Goal: Find specific page/section: Find specific page/section

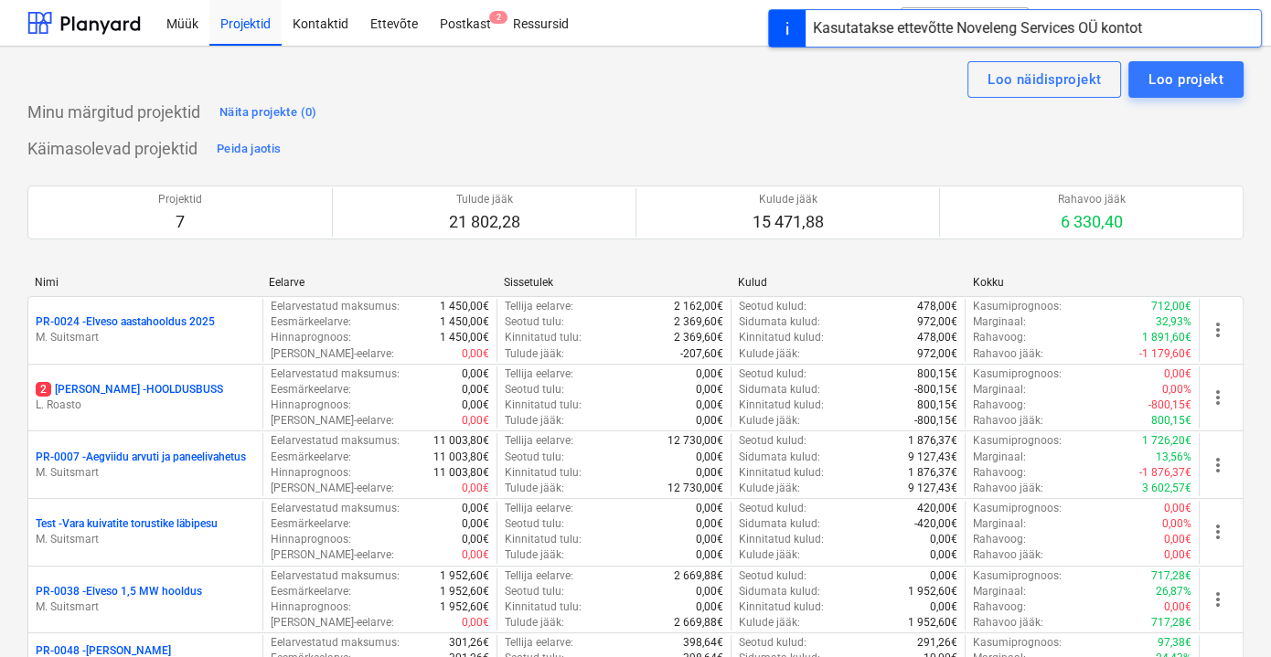
click at [812, 126] on div "Minu märgitud projektid Näita projekte (0)" at bounding box center [635, 112] width 1216 height 29
drag, startPoint x: 880, startPoint y: 37, endPoint x: 1110, endPoint y: 30, distance: 230.6
click at [1110, 30] on div "Kasutatakse ettevõtte Noveleng Services OÜ kontot" at bounding box center [977, 28] width 329 height 22
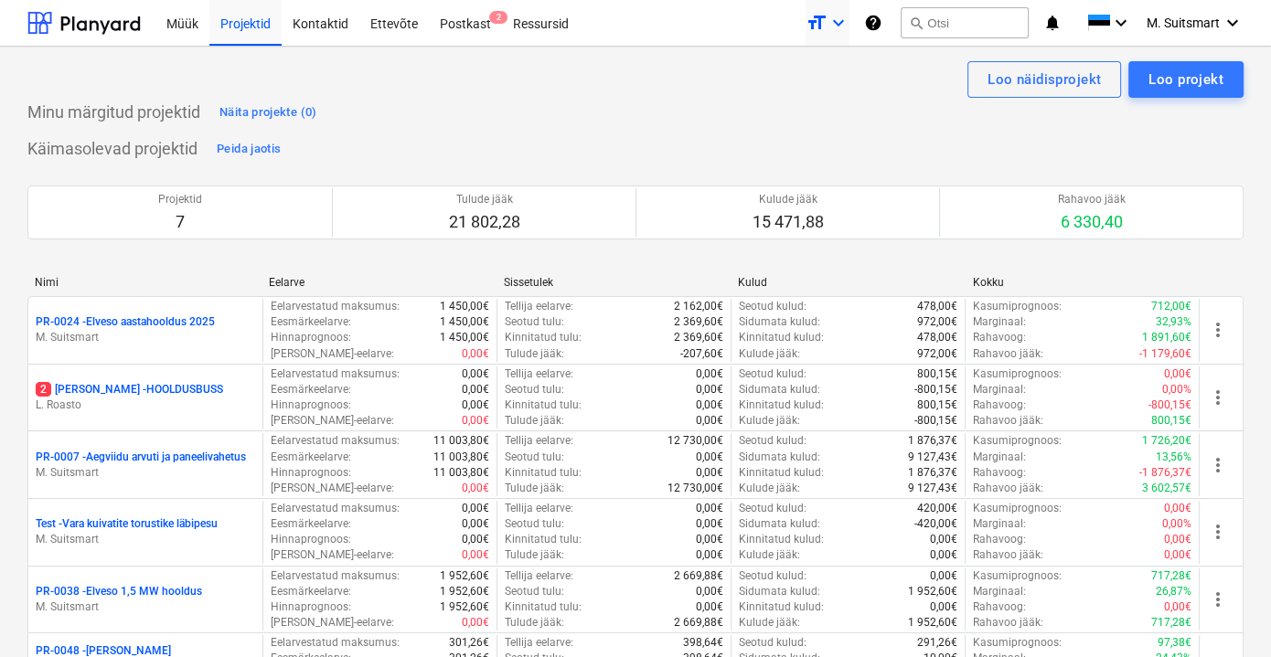
click at [834, 26] on icon "keyboard_arrow_down" at bounding box center [839, 23] width 22 height 22
click at [605, 120] on div at bounding box center [635, 328] width 1271 height 657
click at [190, 28] on div "Müük" at bounding box center [182, 22] width 54 height 47
click at [839, 22] on icon "keyboard_arrow_down" at bounding box center [839, 23] width 22 height 22
click at [594, 95] on div at bounding box center [635, 328] width 1271 height 657
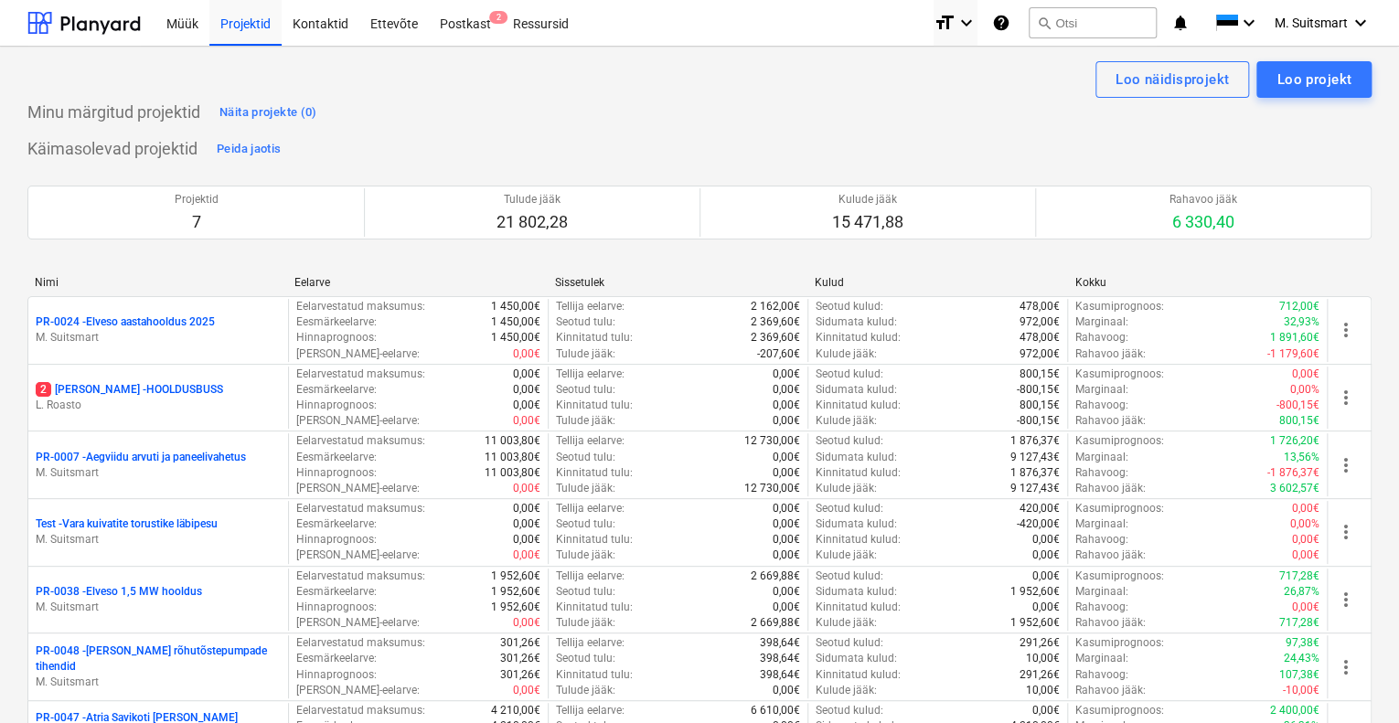
click at [617, 121] on div "Minu märgitud projektid Näita projekte (0)" at bounding box center [699, 112] width 1344 height 29
click at [962, 28] on icon "keyboard_arrow_down" at bounding box center [967, 23] width 22 height 22
click at [907, 105] on div "Normal text" at bounding box center [923, 100] width 110 height 29
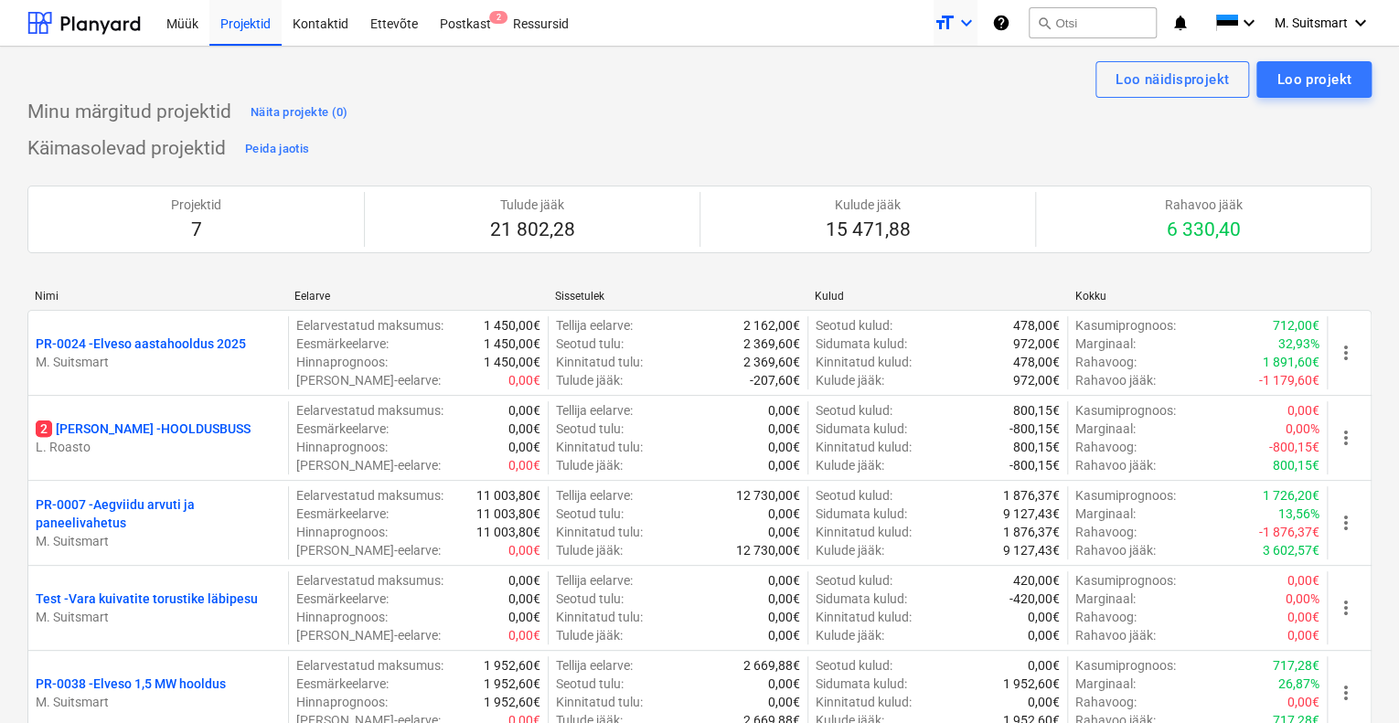
click at [956, 22] on icon "keyboard_arrow_down" at bounding box center [967, 23] width 22 height 22
click at [933, 71] on div "Smaller text" at bounding box center [923, 71] width 110 height 29
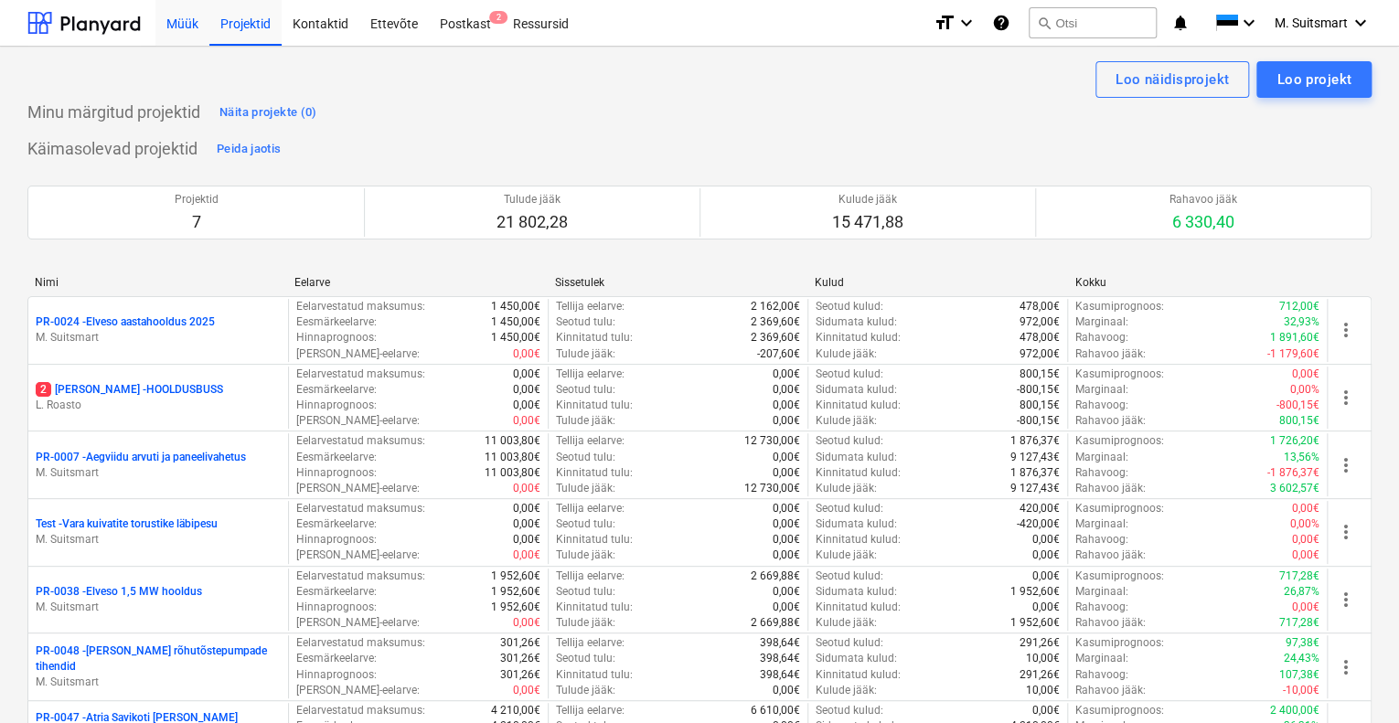
click at [181, 15] on div "Müük" at bounding box center [182, 22] width 54 height 47
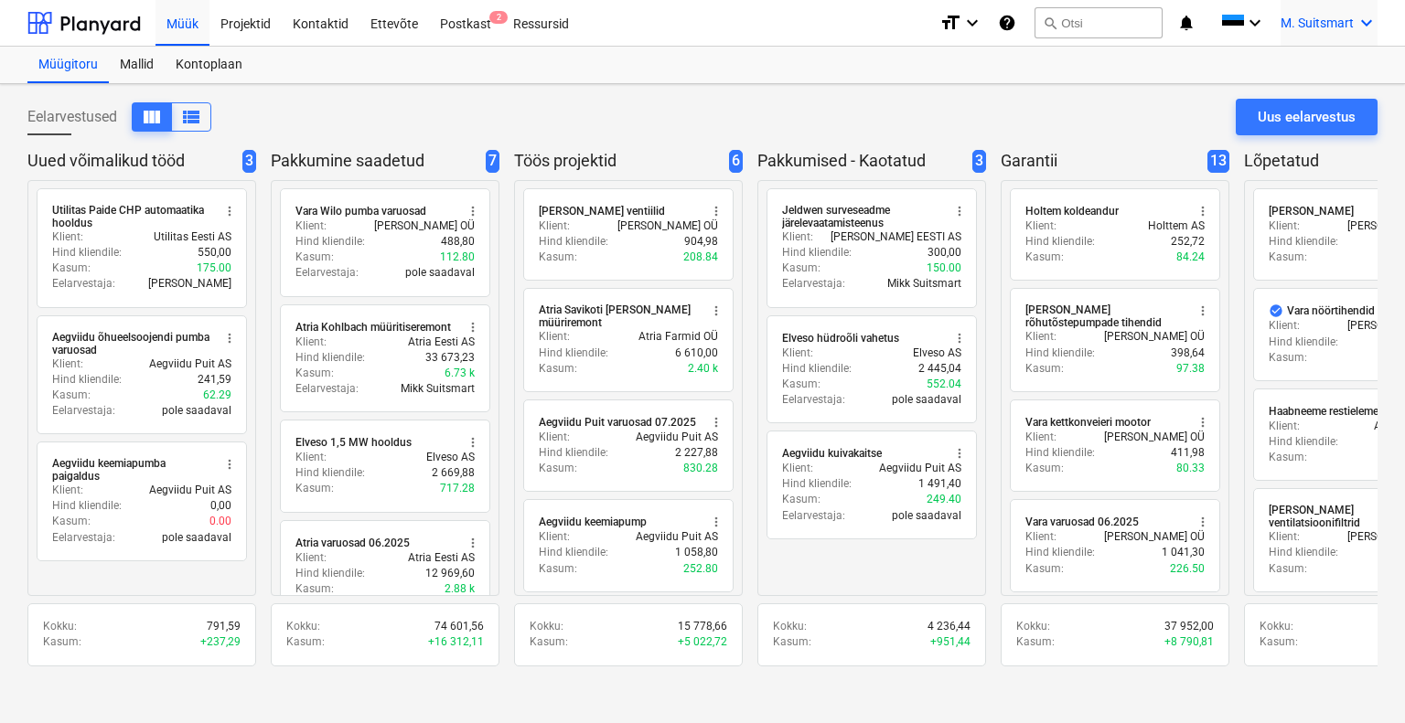
click at [1328, 21] on span "M. Suitsmart" at bounding box center [1316, 23] width 73 height 15
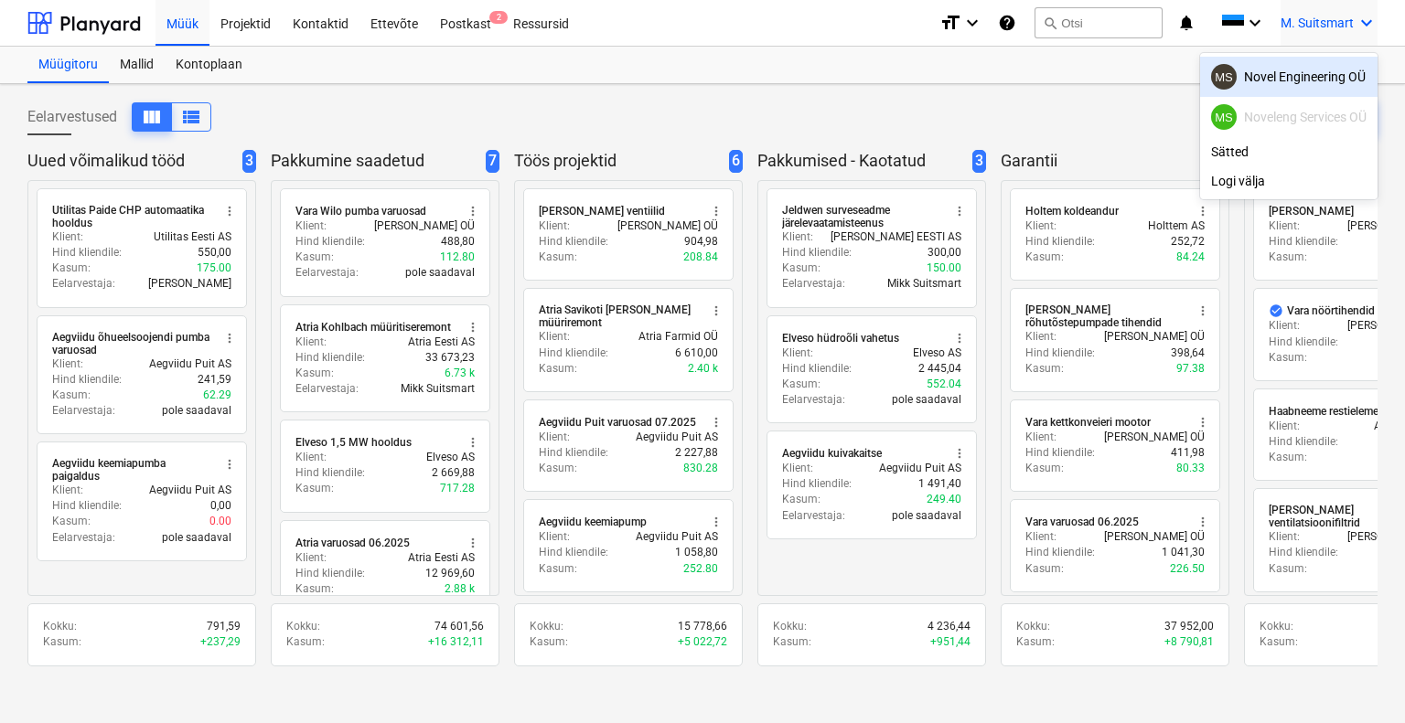
click at [1311, 94] on div "MS Novel Engineering OÜ" at bounding box center [1288, 77] width 177 height 40
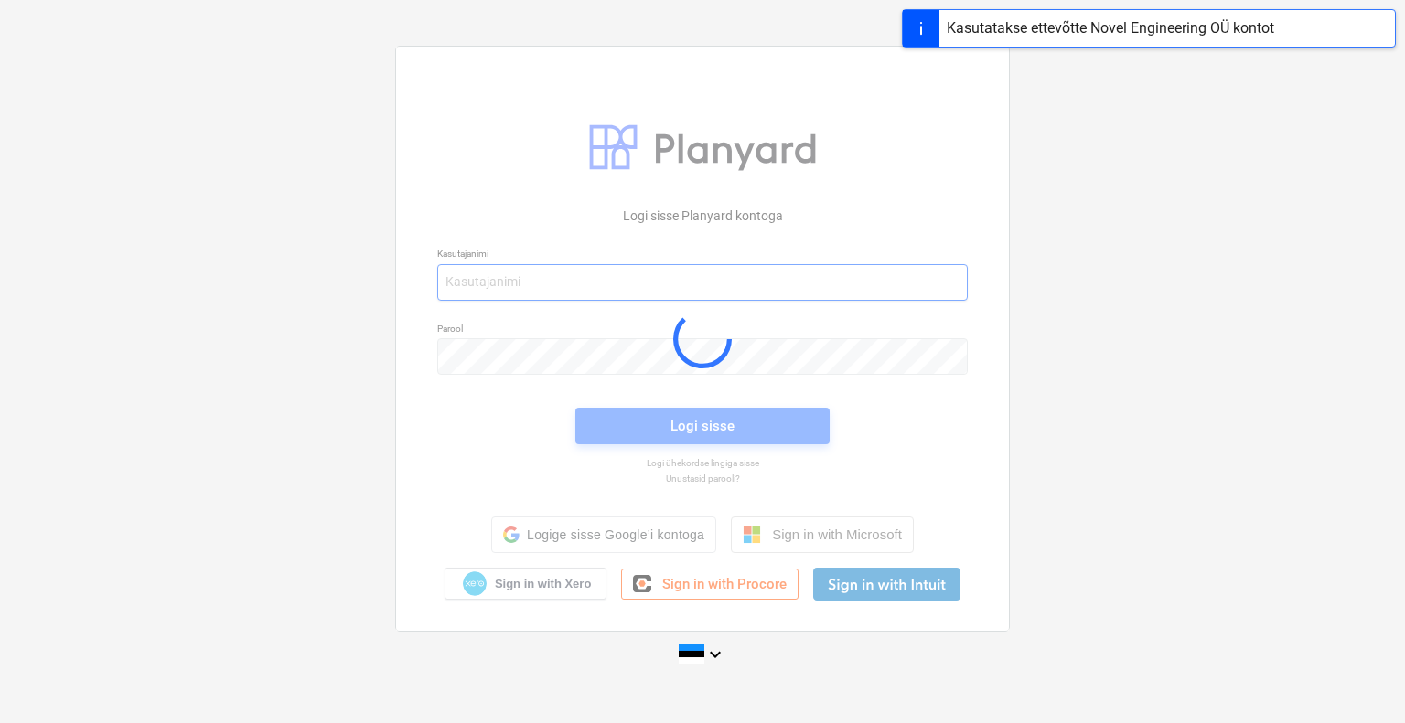
type input "mikk+services@noveleng.eu"
